Goal: Task Accomplishment & Management: Manage account settings

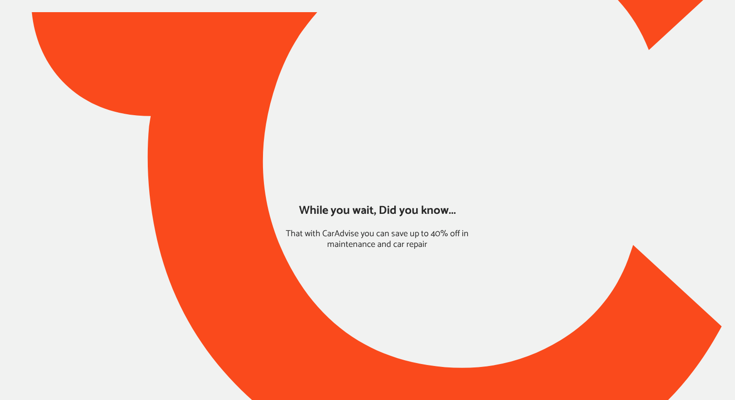
type input "*****"
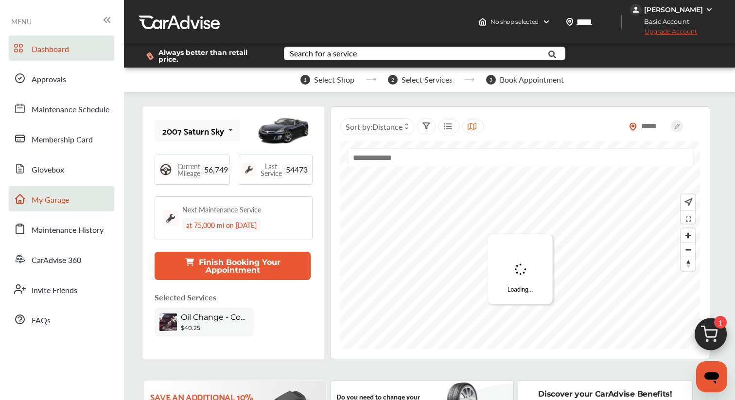
click at [67, 205] on span "My Garage" at bounding box center [50, 200] width 37 height 13
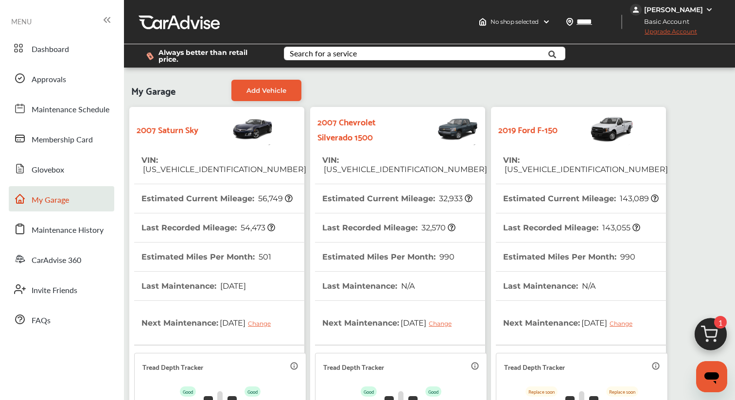
click at [545, 192] on th "Estimated Current Mileage : 143,089" at bounding box center [581, 198] width 156 height 29
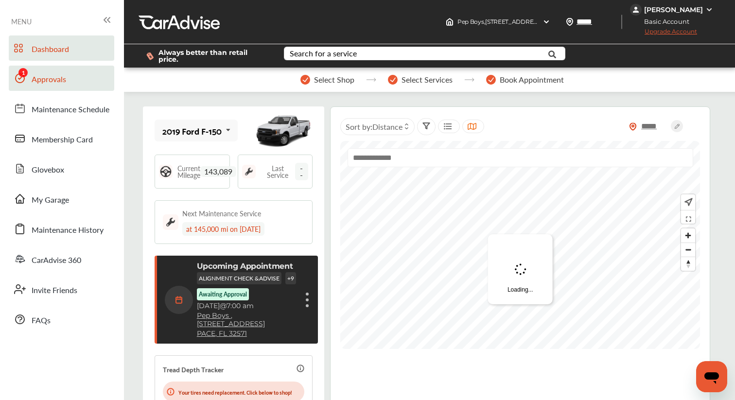
click at [52, 77] on span "Approvals" at bounding box center [49, 79] width 35 height 13
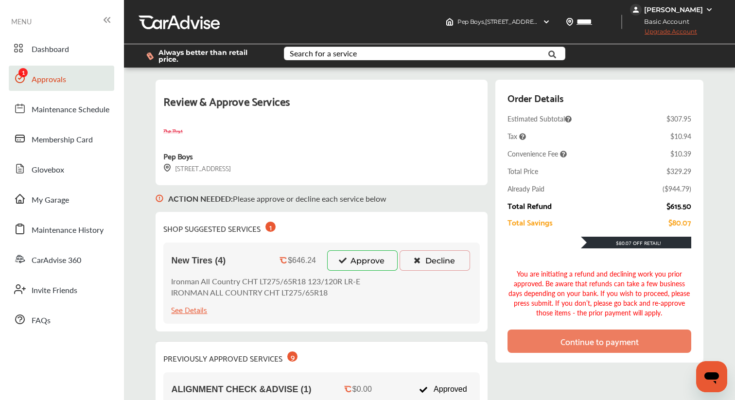
click at [429, 254] on button "Decline" at bounding box center [435, 260] width 71 height 20
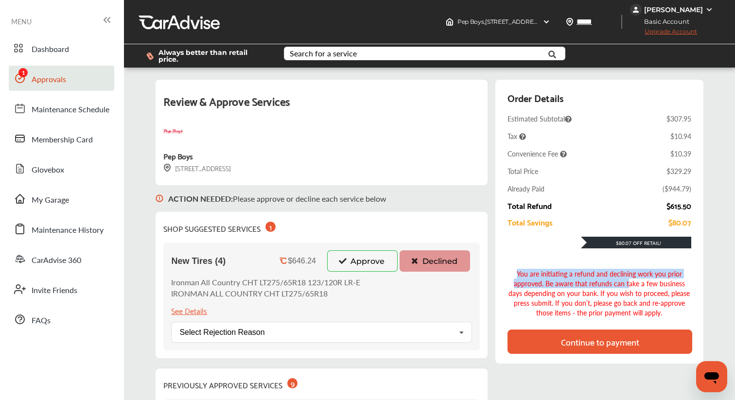
drag, startPoint x: 515, startPoint y: 267, endPoint x: 628, endPoint y: 280, distance: 113.9
click at [628, 280] on div "You are initiating a refund and declining work you prior approved. Be aware tha…" at bounding box center [600, 293] width 184 height 49
